Goal: Transaction & Acquisition: Book appointment/travel/reservation

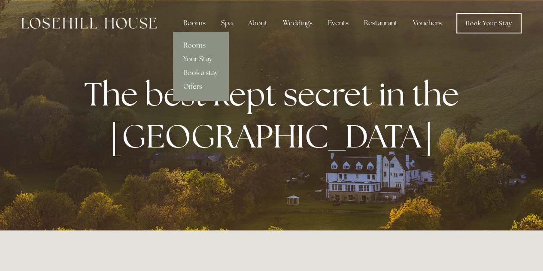
click at [195, 46] on link "Rooms" at bounding box center [200, 46] width 55 height 14
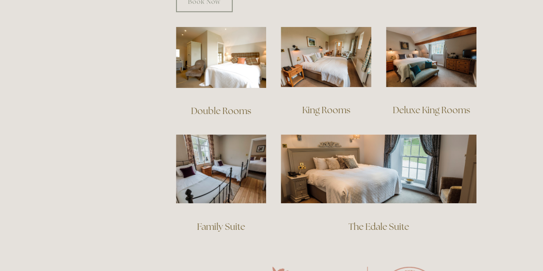
scroll to position [601, 0]
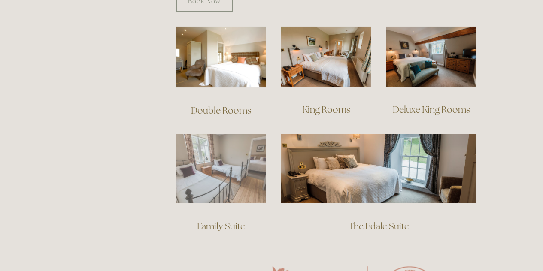
click at [204, 163] on img at bounding box center [221, 168] width 91 height 69
